Goal: Find specific page/section: Find specific page/section

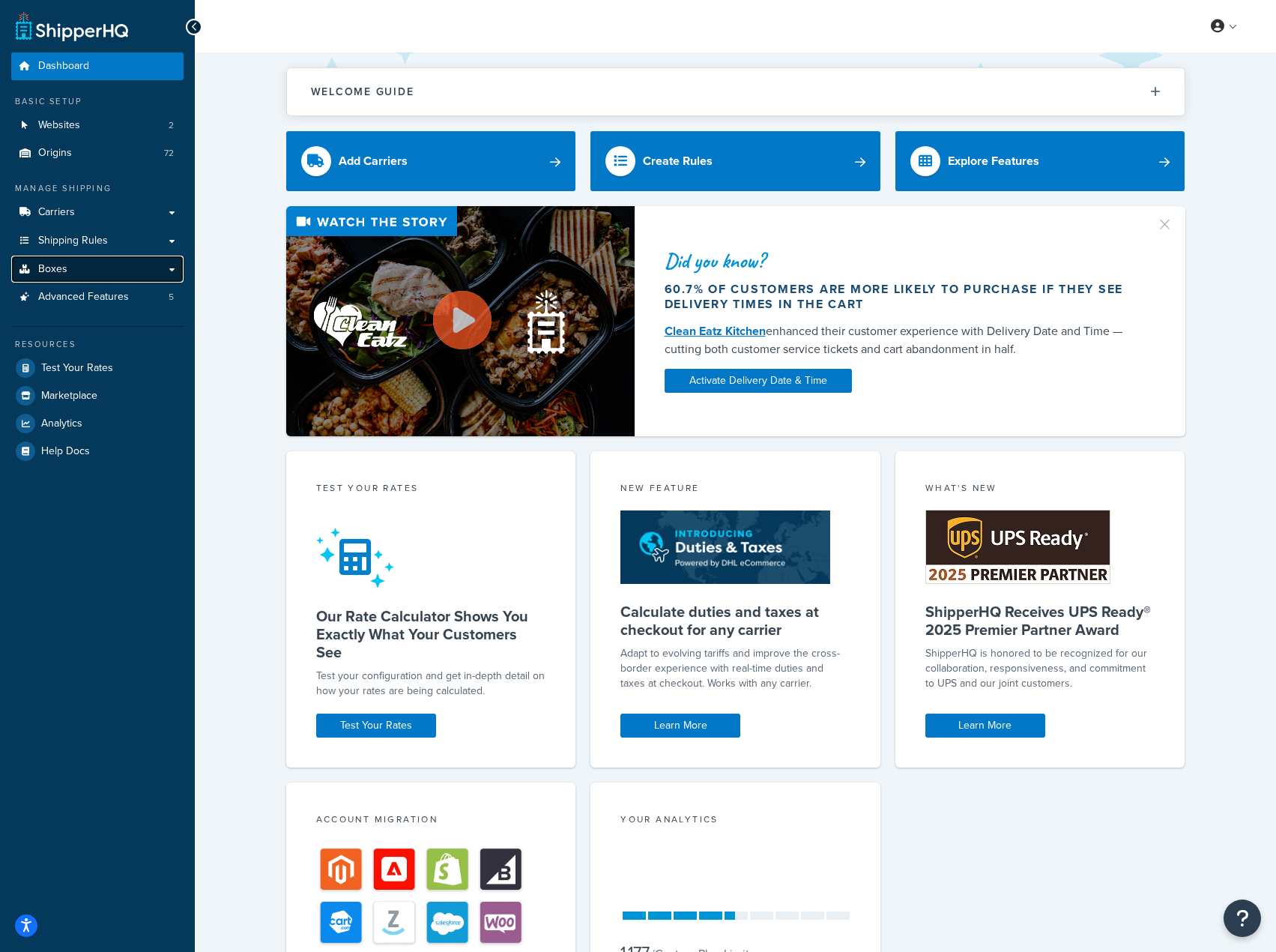
click at [67, 275] on link "Boxes" at bounding box center [97, 269] width 172 height 28
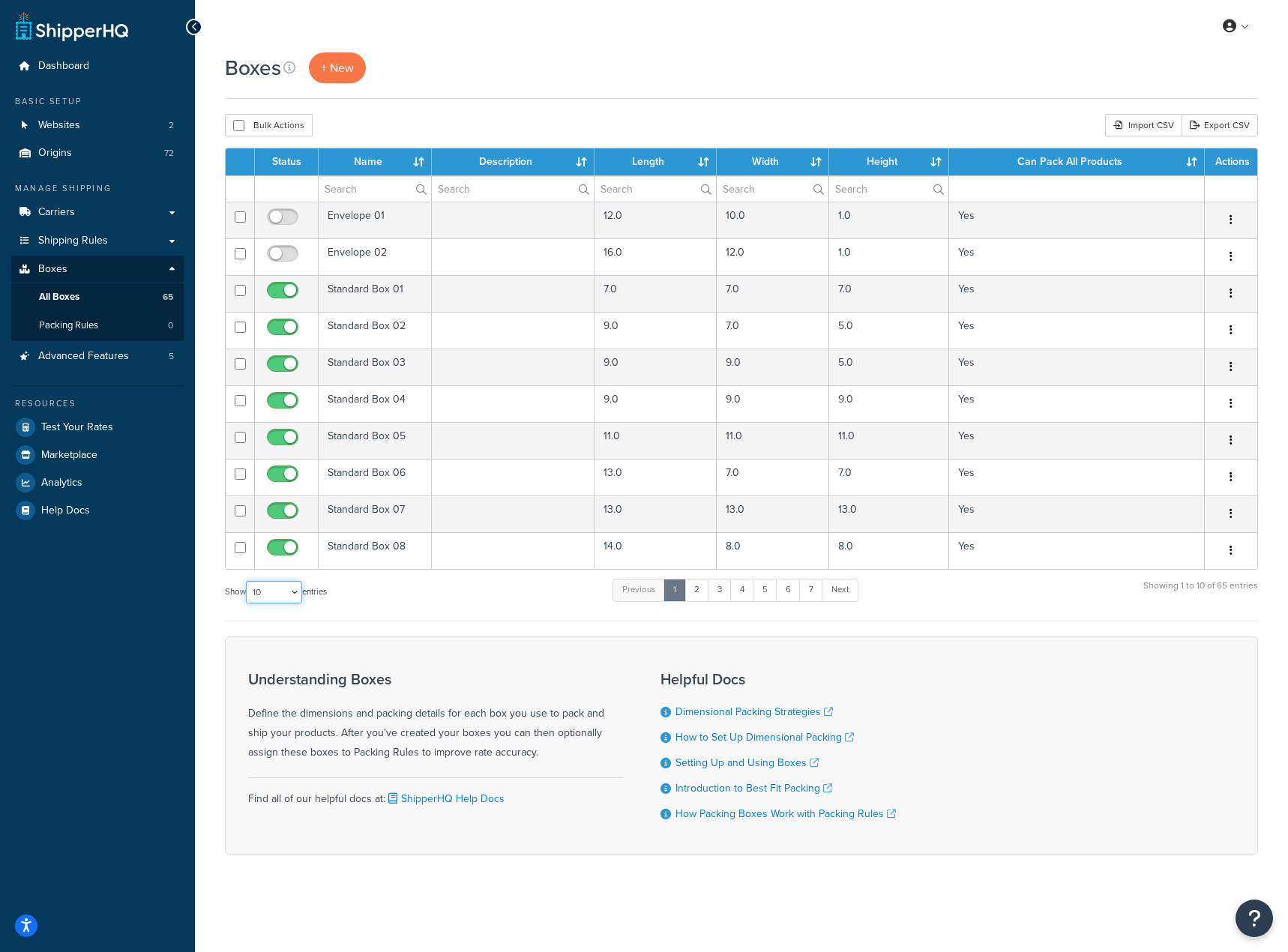
click at [296, 600] on select "10 15 25 50 100 1000" at bounding box center [274, 592] width 56 height 23
select select "1000"
click at [248, 582] on select "10 15 25 50 100 1000" at bounding box center [274, 592] width 56 height 23
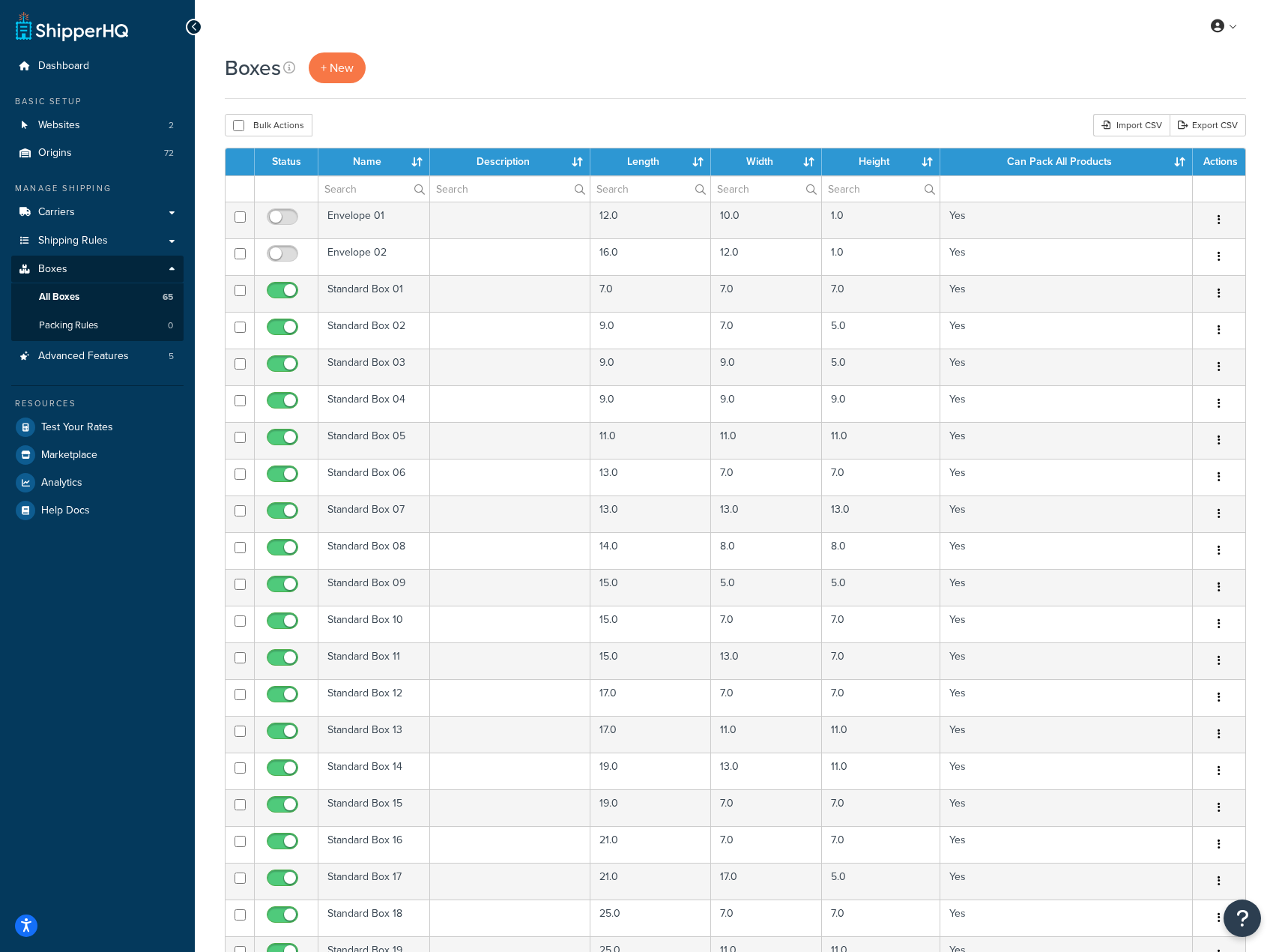
click at [449, 60] on div "Boxes + New" at bounding box center [735, 68] width 1022 height 31
